Goal: Transaction & Acquisition: Purchase product/service

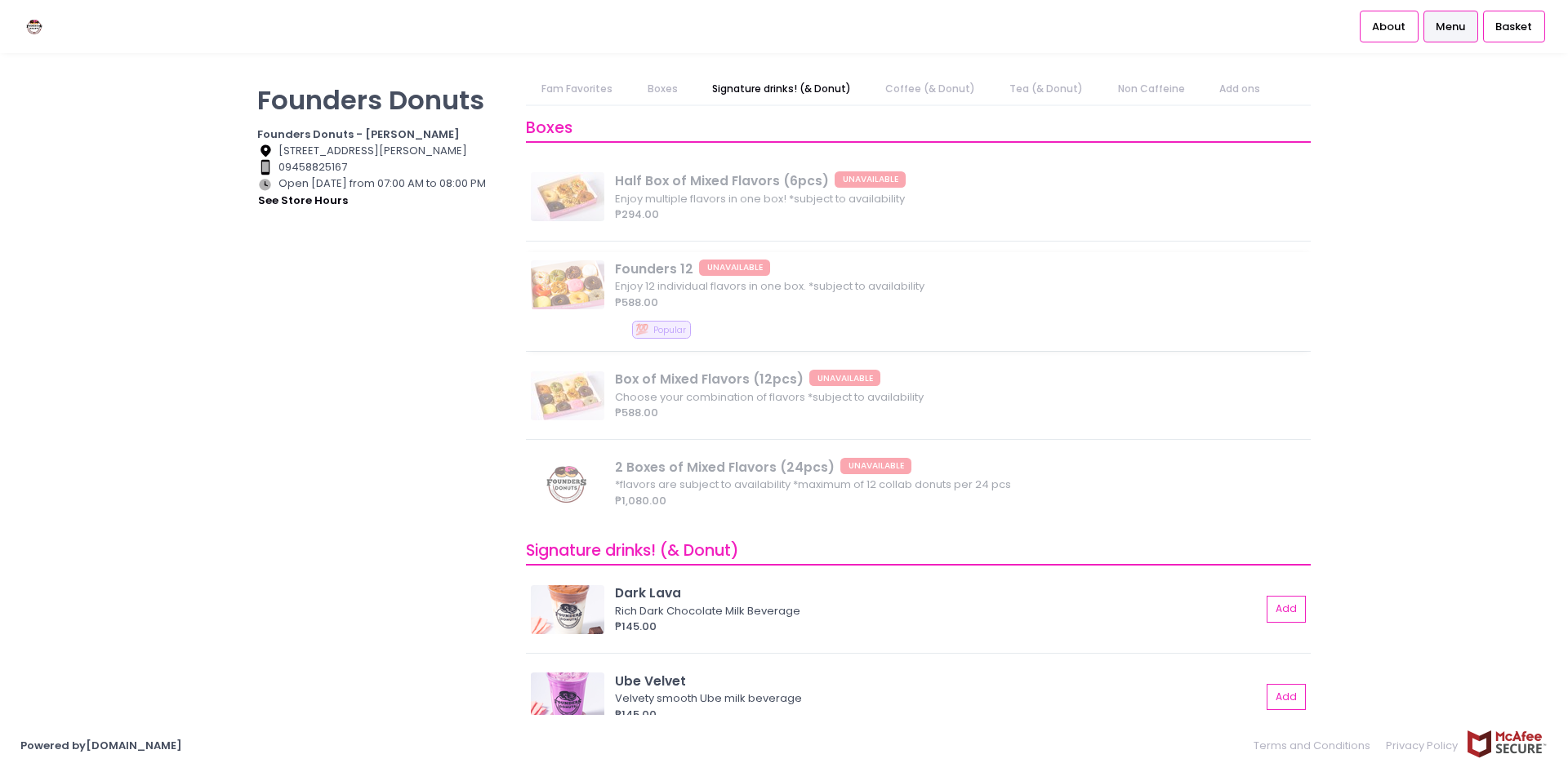
scroll to position [279, 0]
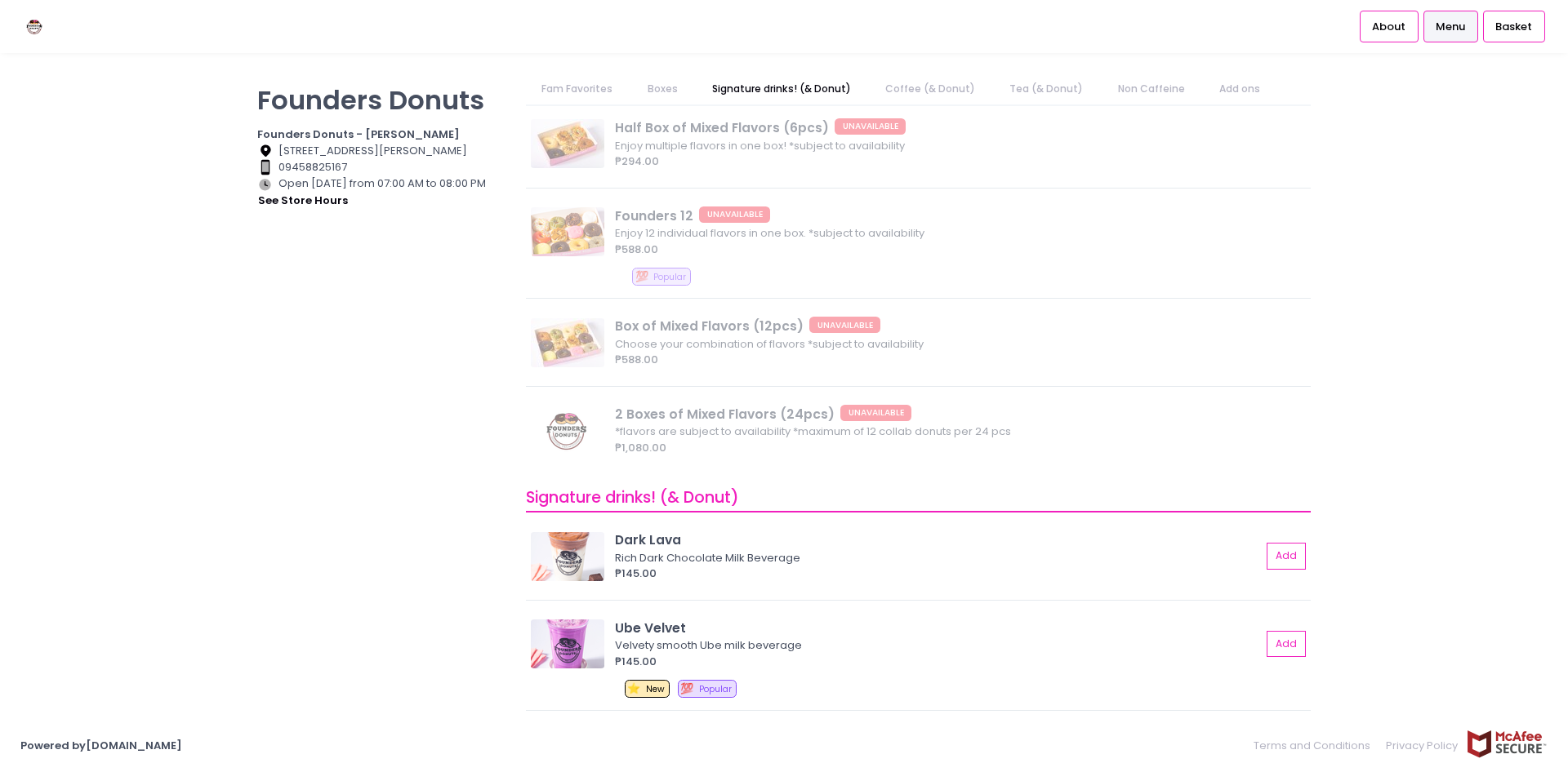
click at [565, 494] on span "Signature drinks! (& Donut)" at bounding box center [632, 498] width 213 height 22
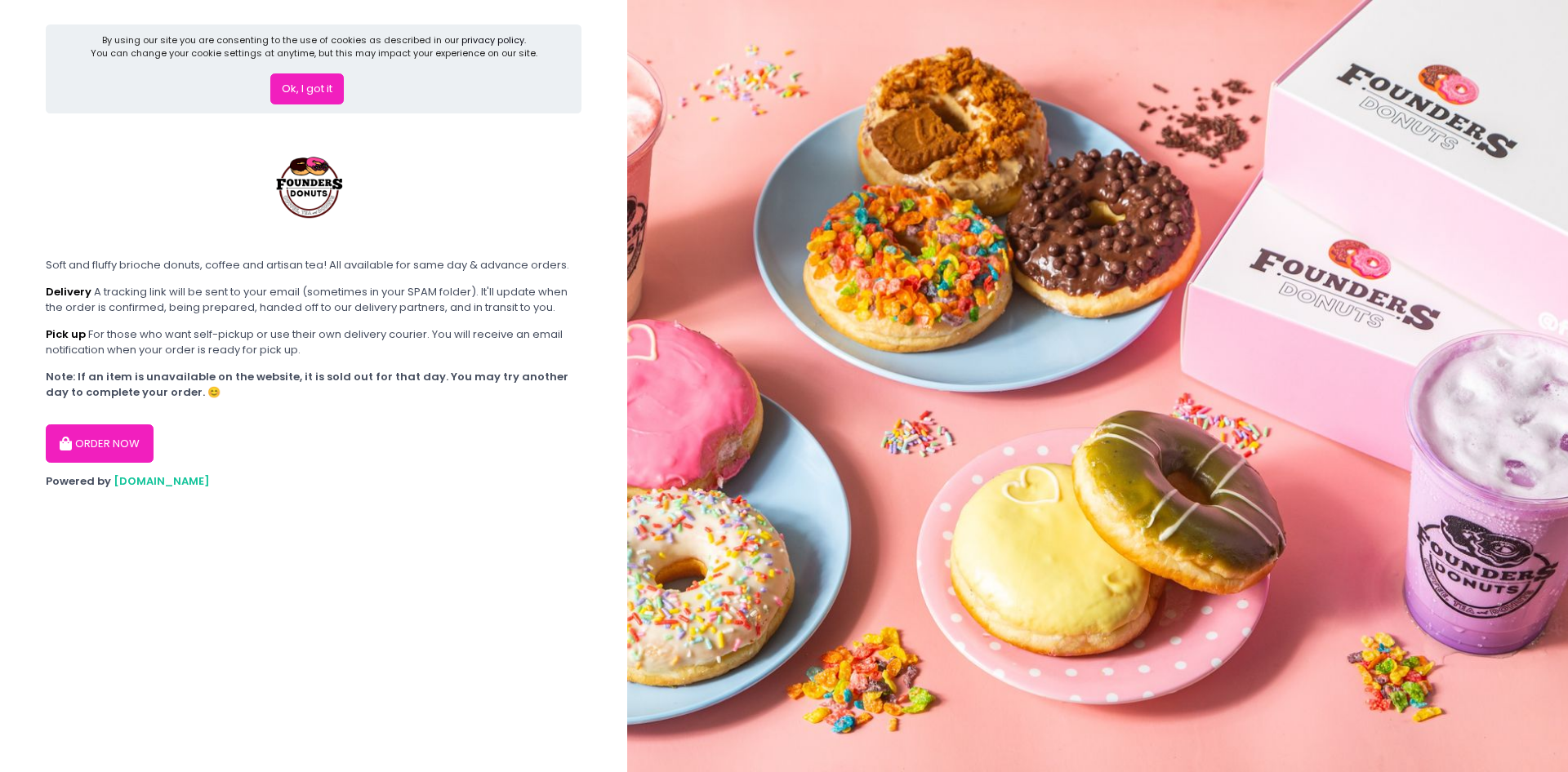
click at [365, 474] on section "By using our site you are consenting to the use of cookies as described in our …" at bounding box center [314, 386] width 628 height 772
drag, startPoint x: 333, startPoint y: 79, endPoint x: 324, endPoint y: 84, distance: 10.3
click at [332, 80] on button "Ok, I got it" at bounding box center [307, 89] width 73 height 31
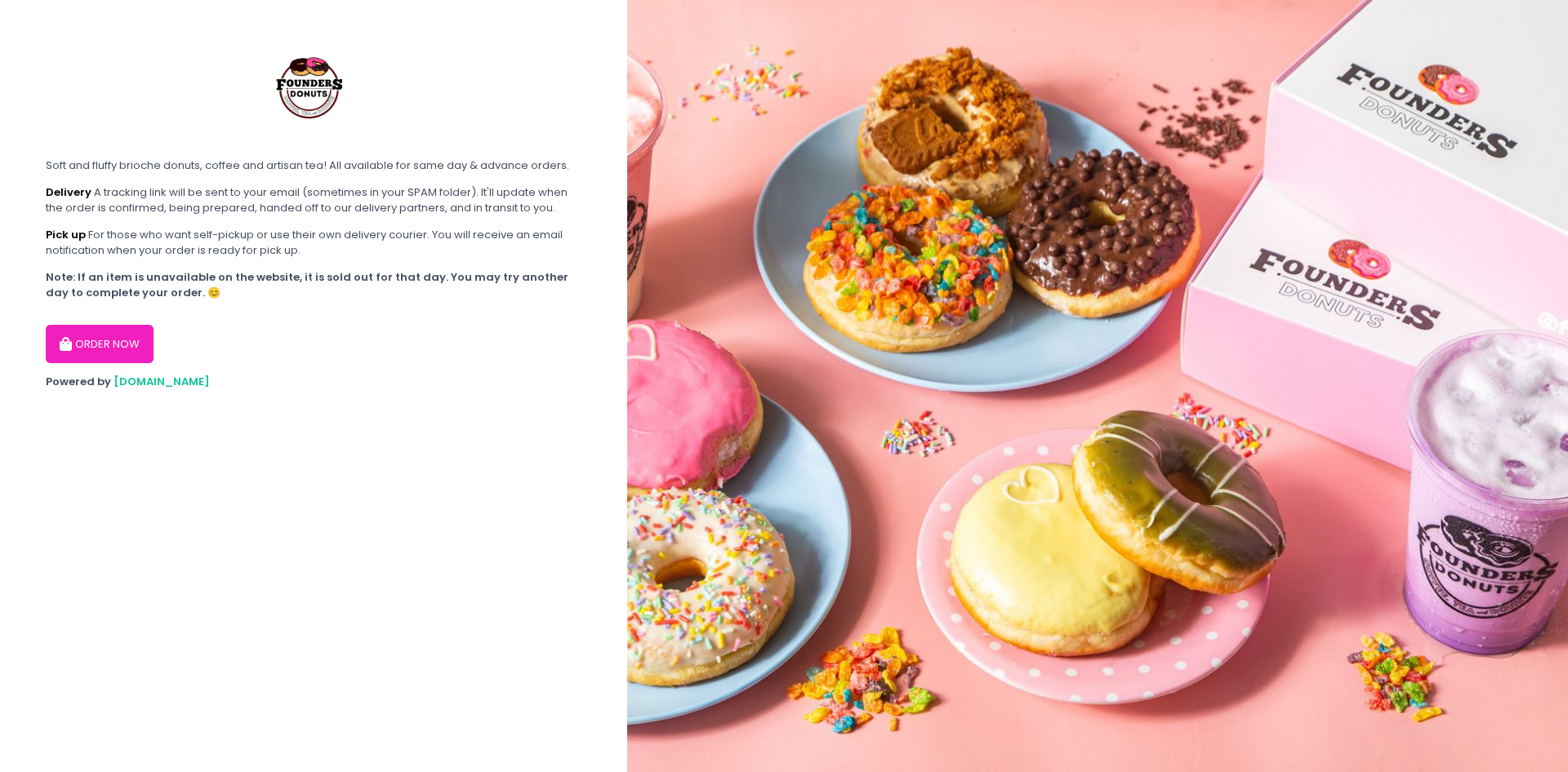
click at [102, 344] on button "ORDER NOW" at bounding box center [99, 344] width 108 height 39
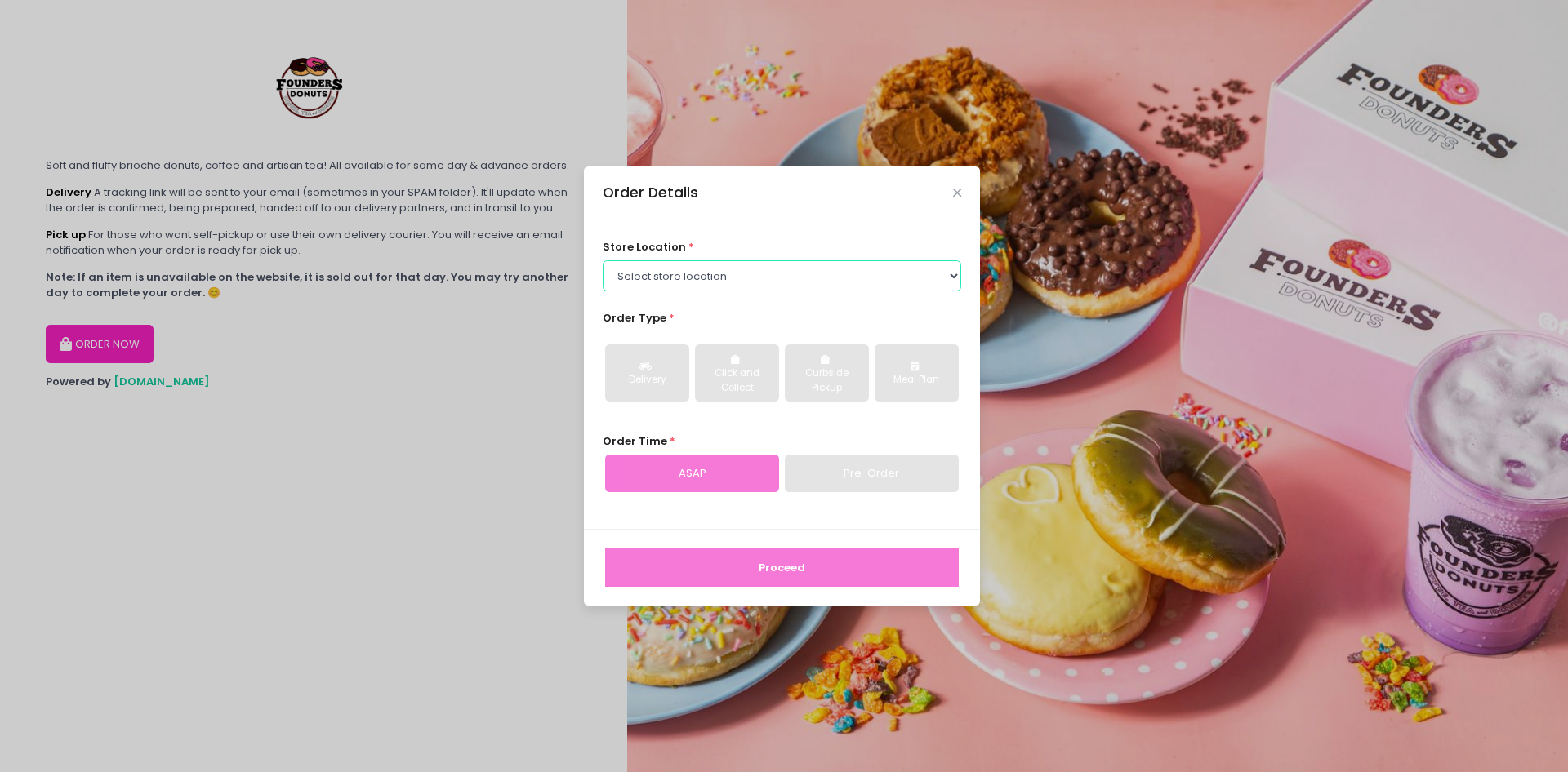
click at [603, 260] on select "Select store location Founders Donuts - Zobel Roxas Makati Founders Donuts - Ba…" at bounding box center [782, 276] width 359 height 31
click option "Founders Donuts - Bacoor, Cavite" at bounding box center [0, 0] width 0 height 0
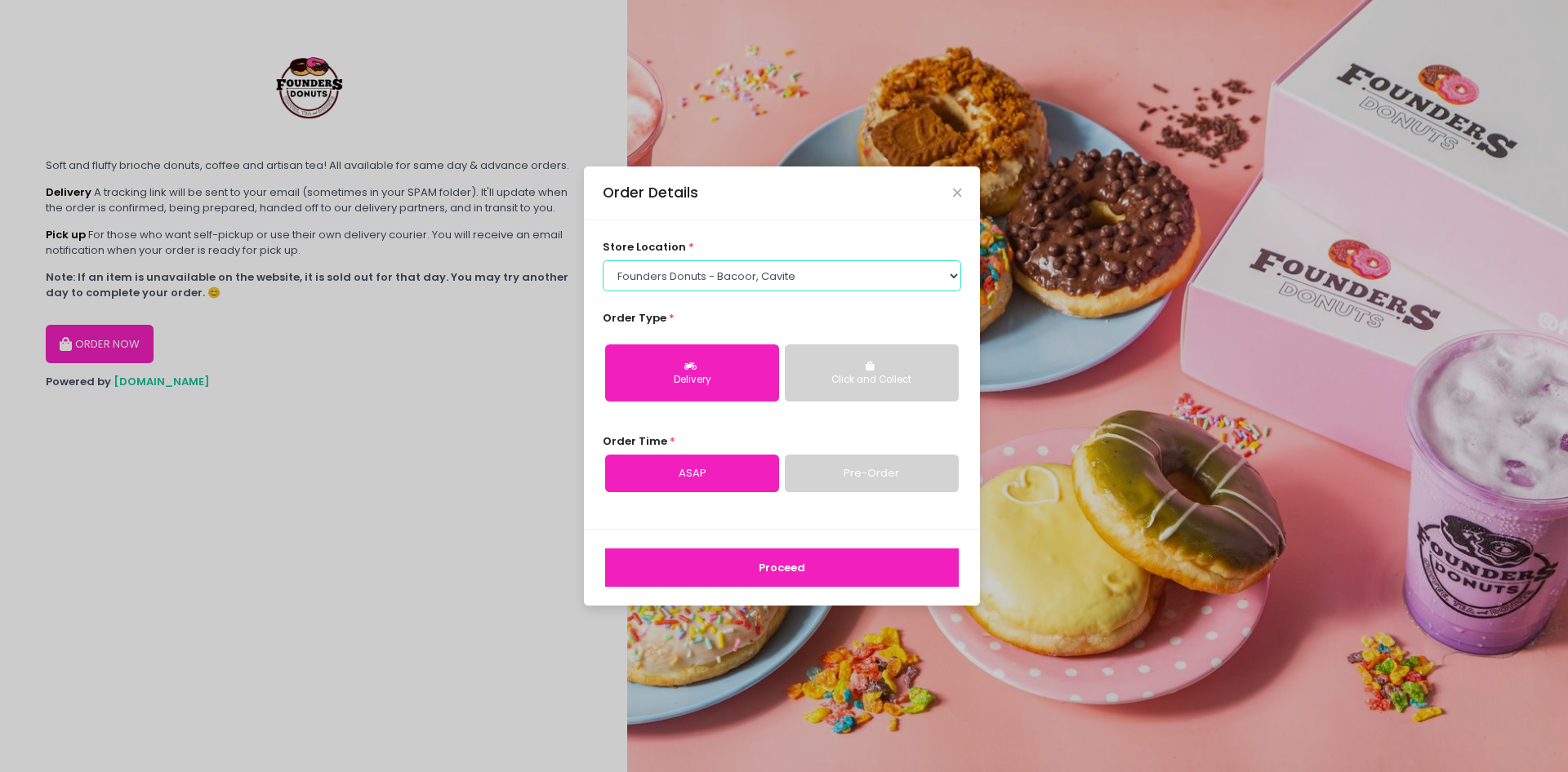
click at [603, 260] on select "Select store location Founders Donuts - Zobel Roxas Makati Founders Donuts - Ba…" at bounding box center [782, 276] width 359 height 31
select select "6823519f7f461c106b9614ee"
click option "Founders Donuts - [GEOGRAPHIC_DATA], [GEOGRAPHIC_DATA]" at bounding box center [0, 0] width 0 height 0
click at [694, 379] on div "Delivery" at bounding box center [691, 380] width 151 height 15
click at [753, 578] on button "Proceed" at bounding box center [782, 568] width 353 height 39
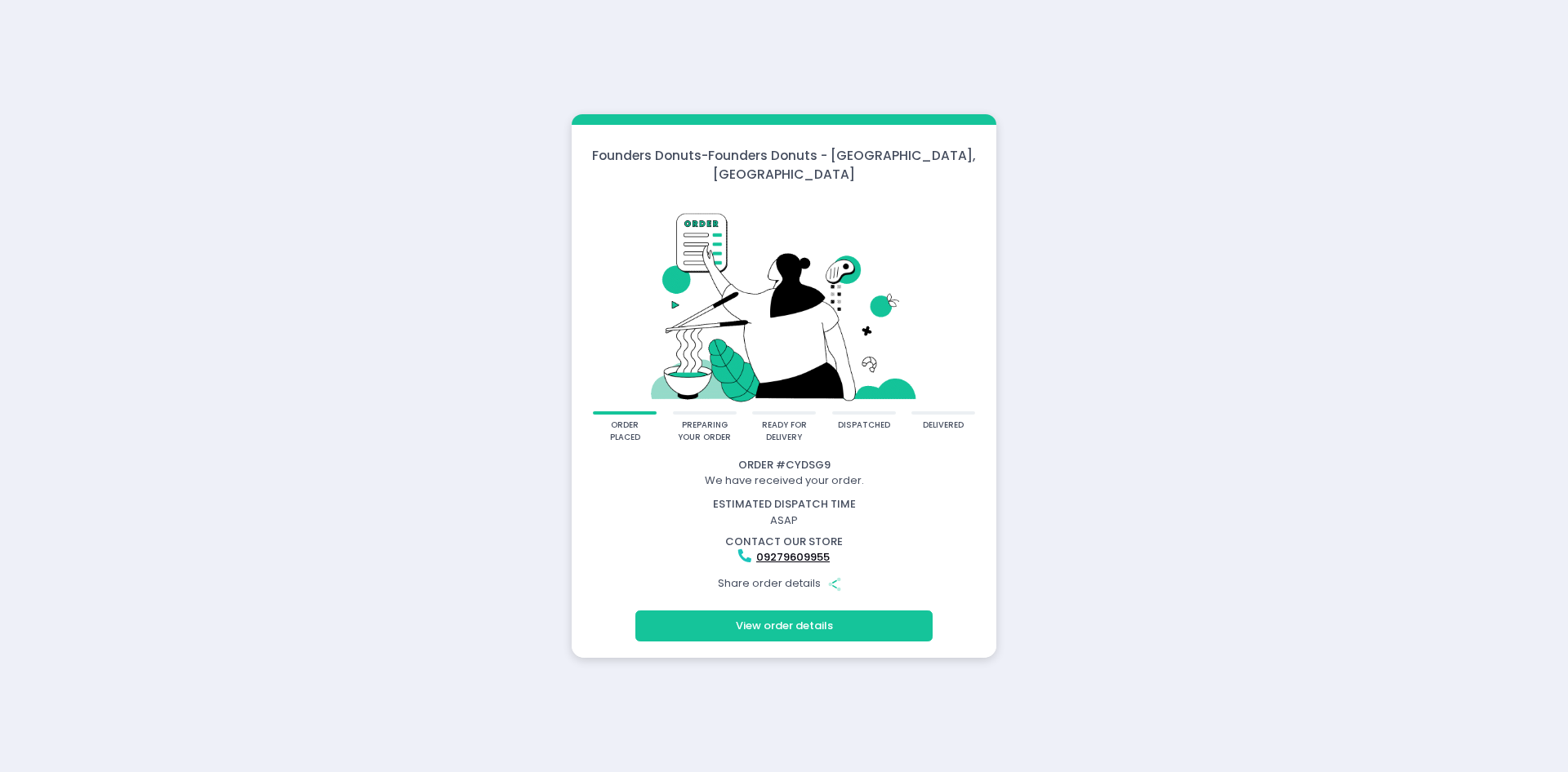
click at [784, 611] on button "View order details" at bounding box center [784, 626] width 297 height 31
